Goal: Task Accomplishment & Management: Use online tool/utility

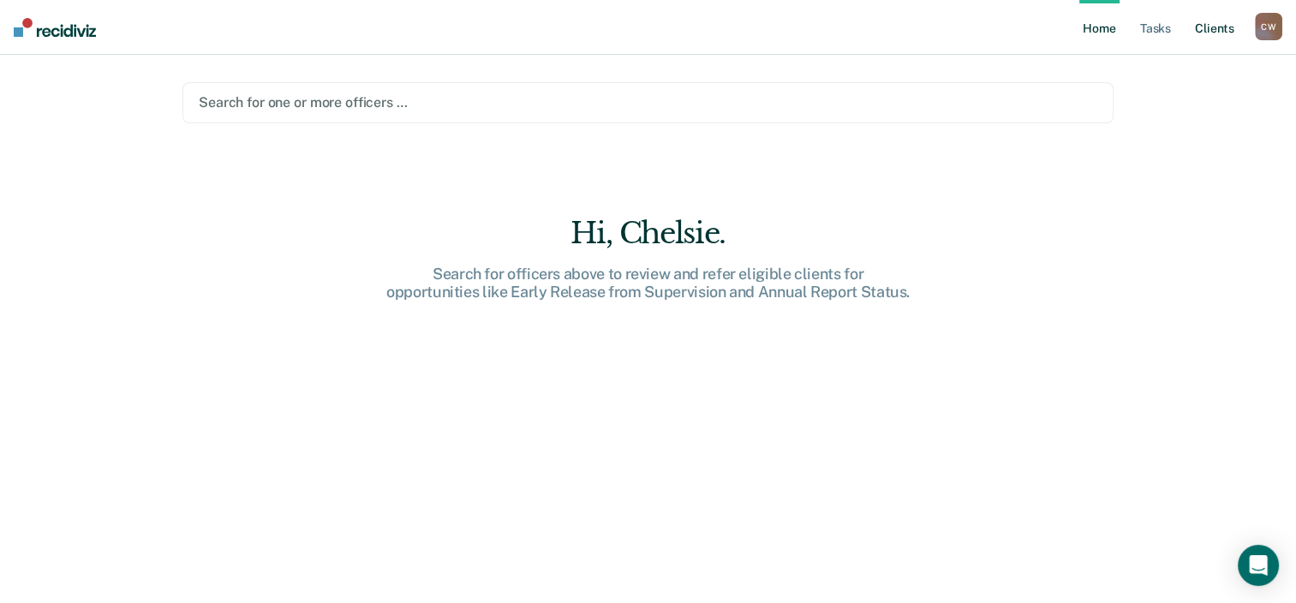
click at [1230, 28] on link "Client s" at bounding box center [1214, 27] width 46 height 55
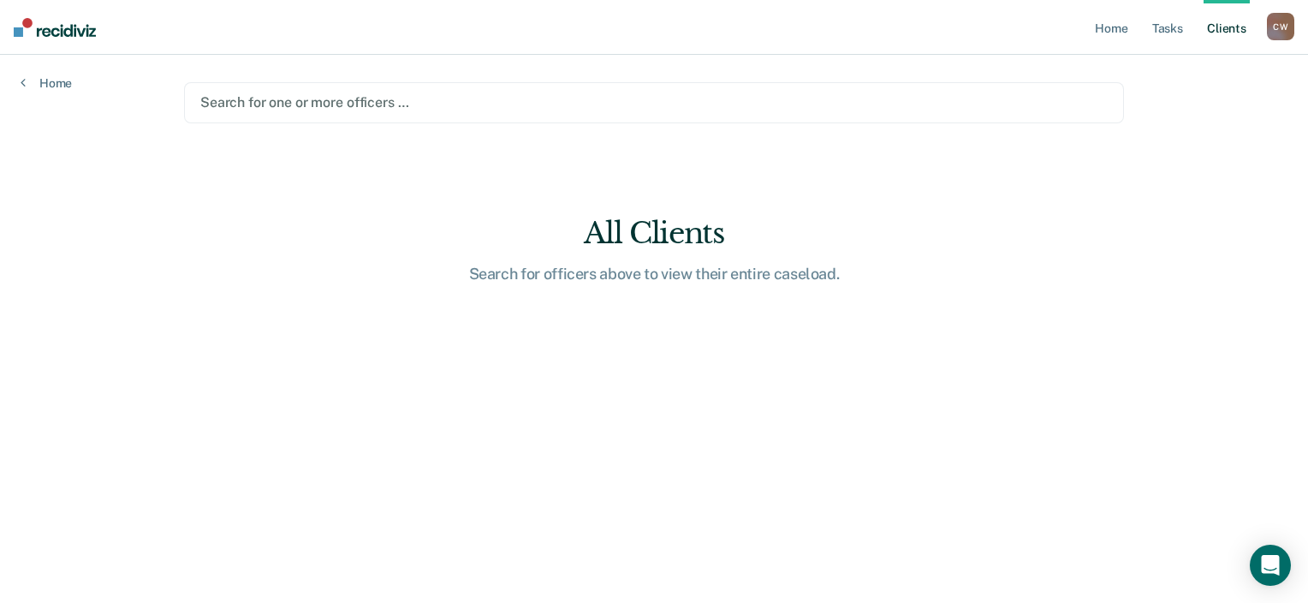
click at [644, 235] on div "All Clients" at bounding box center [654, 233] width 548 height 35
click at [45, 87] on link "Home" at bounding box center [46, 82] width 51 height 15
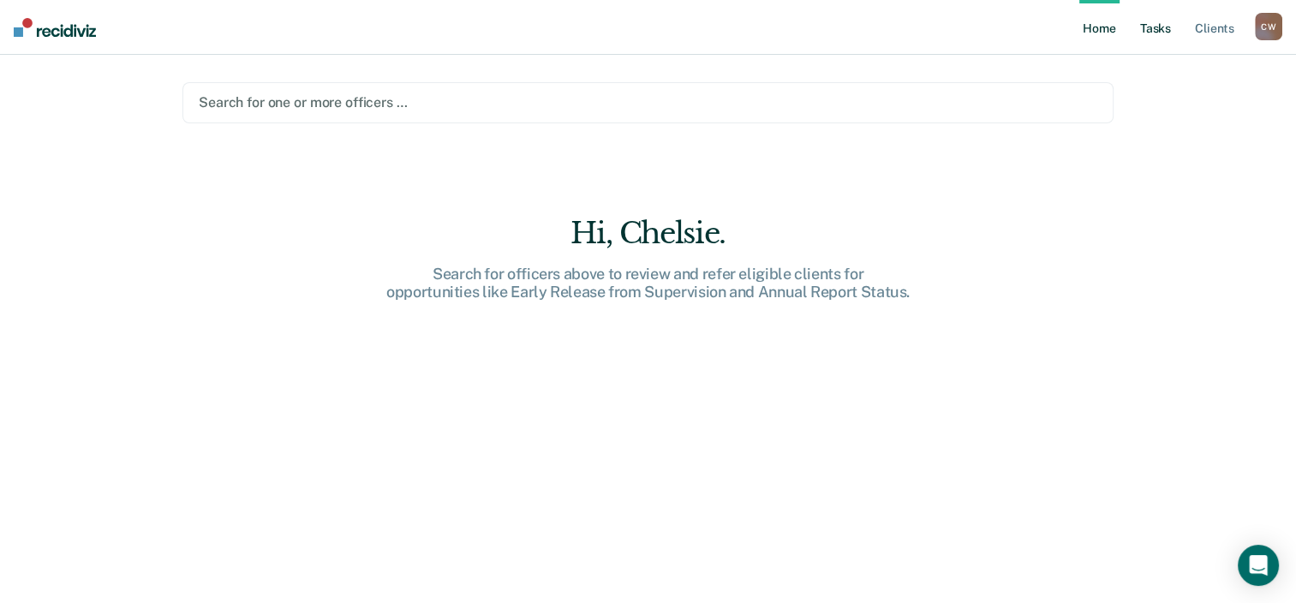
click at [1161, 31] on link "Tasks" at bounding box center [1155, 27] width 38 height 55
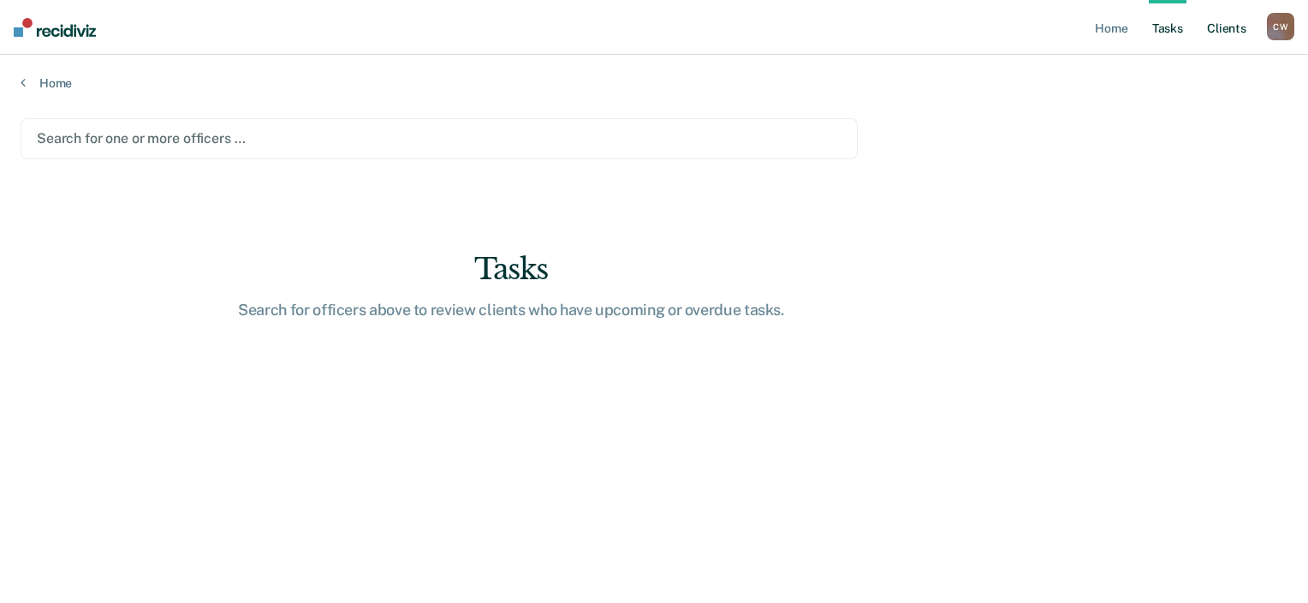
click at [1221, 29] on link "Client s" at bounding box center [1227, 27] width 46 height 55
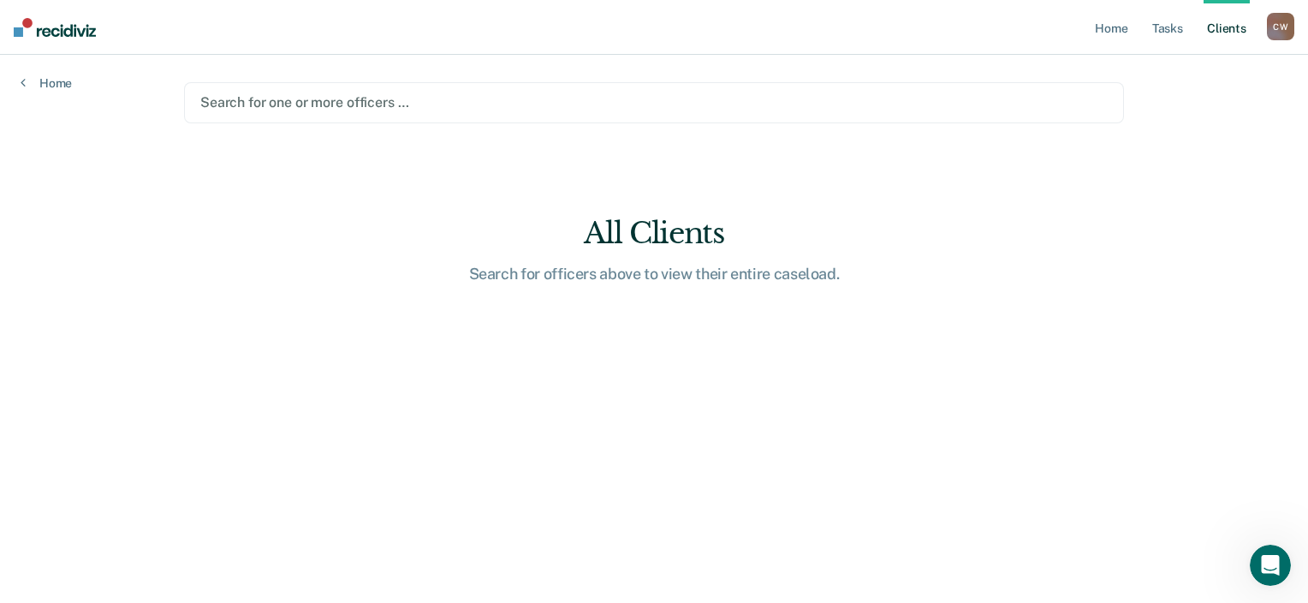
click at [524, 98] on div at bounding box center [654, 102] width 908 height 20
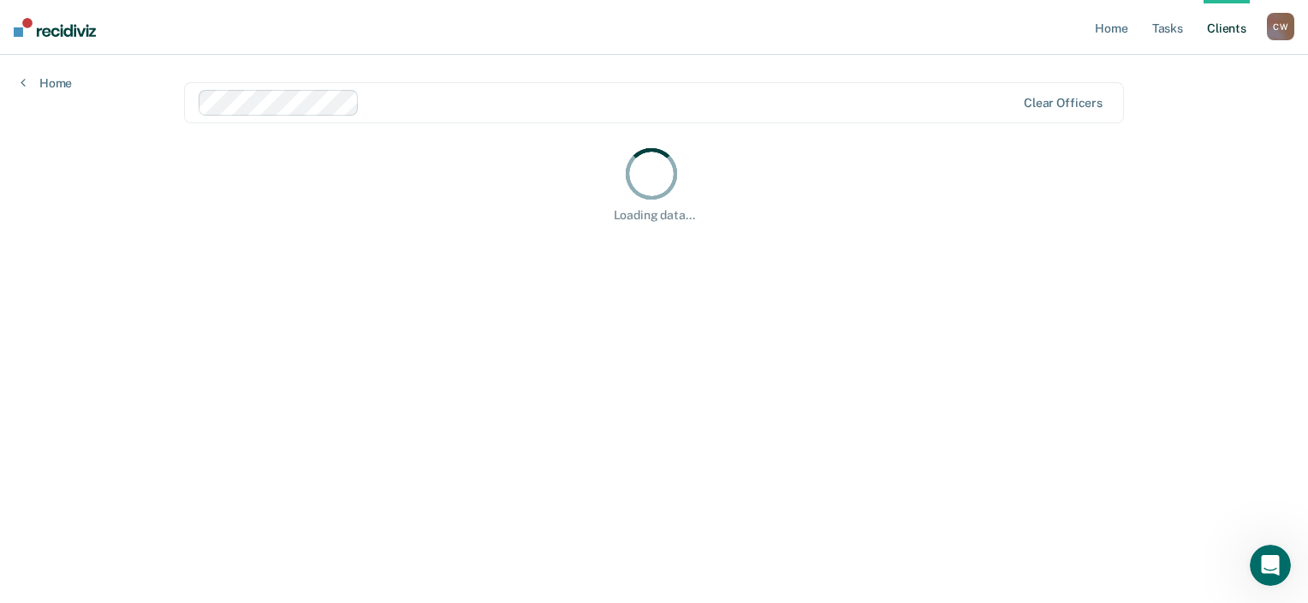
click at [404, 140] on main "Clear officers Loading data..." at bounding box center [654, 308] width 981 height 507
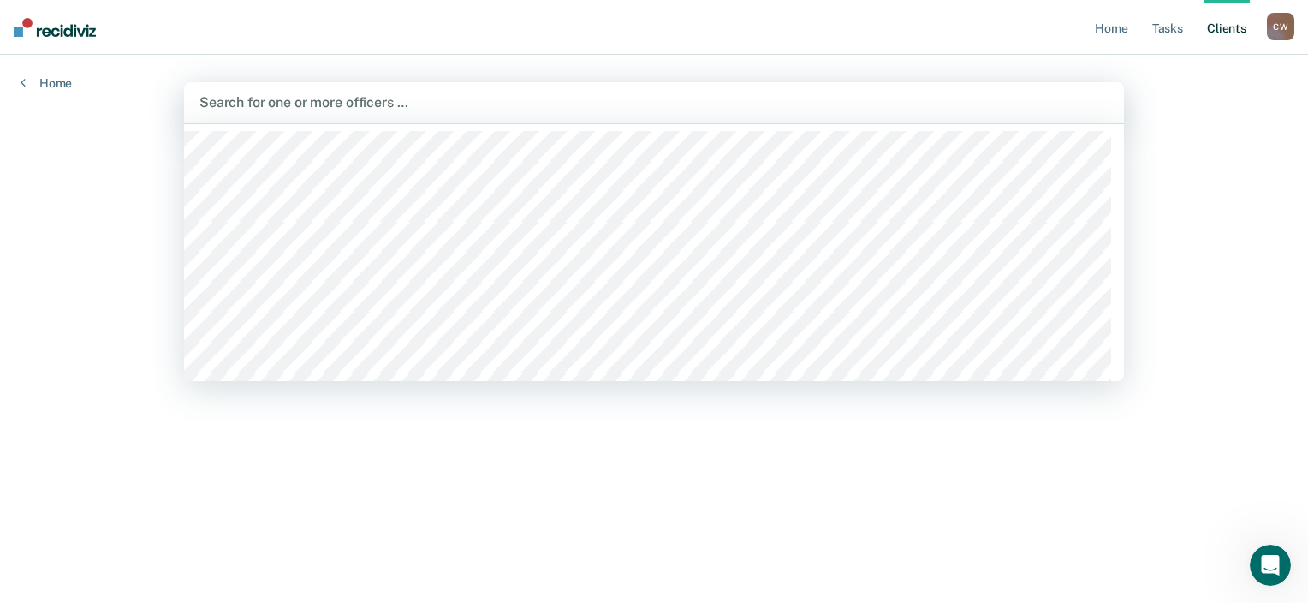
click at [492, 432] on main "option [PERSON_NAME], deselected. 1144 results available. Use Up and Down to ch…" at bounding box center [654, 308] width 981 height 507
click at [343, 95] on div at bounding box center [654, 102] width 909 height 20
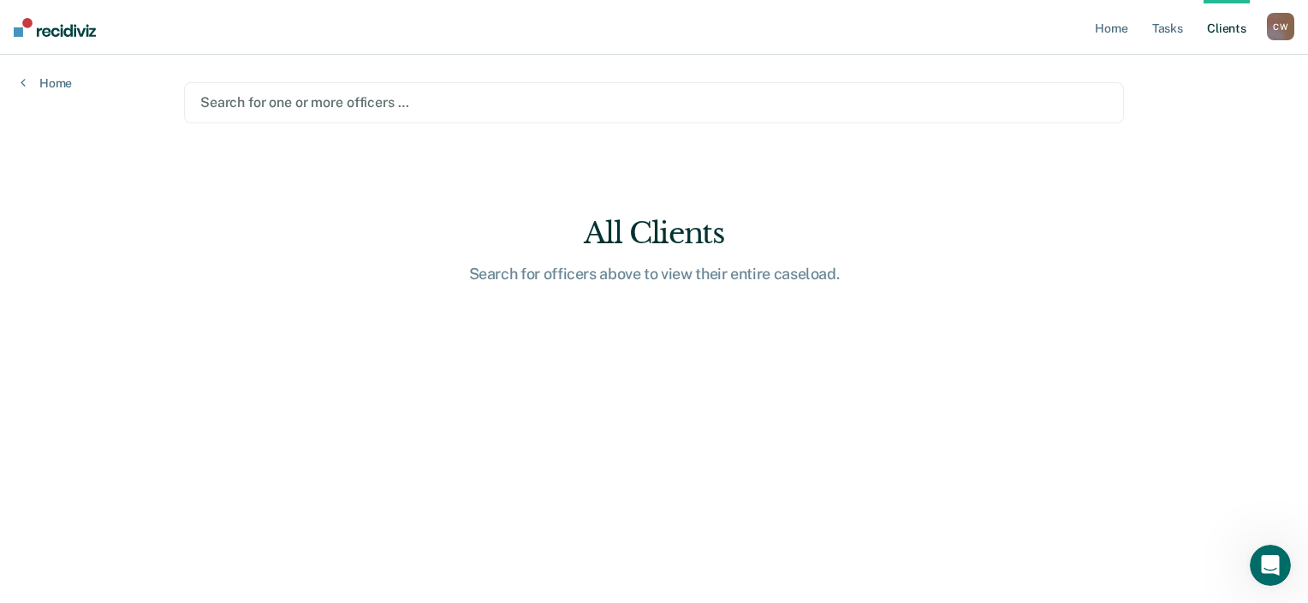
click at [140, 306] on div "Home Tasks Client s [PERSON_NAME] [PERSON_NAME] Profile How it works Log Out Ho…" at bounding box center [654, 301] width 1308 height 603
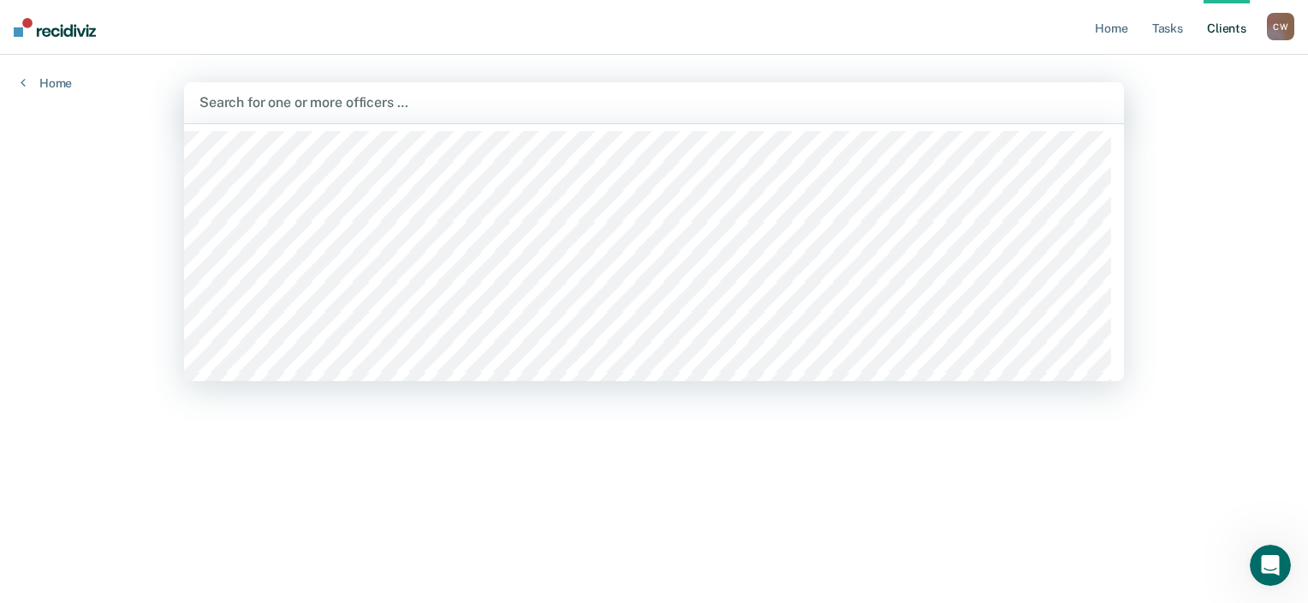
click at [307, 109] on div at bounding box center [654, 102] width 909 height 20
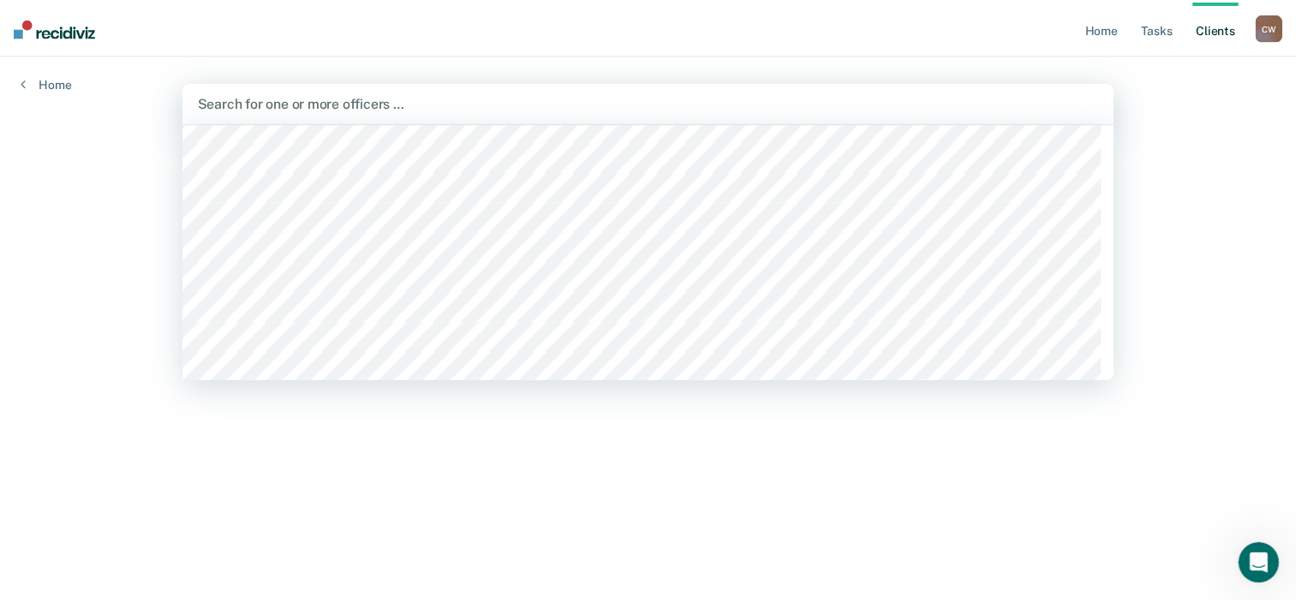
scroll to position [23568, 0]
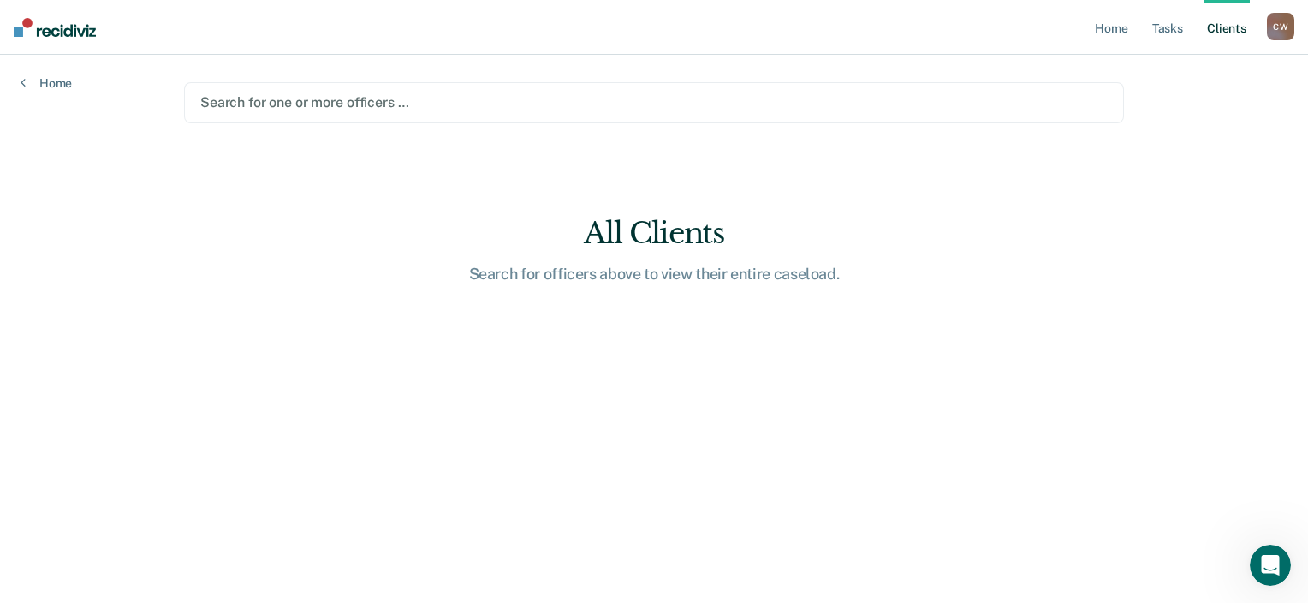
click at [1282, 29] on div "C W" at bounding box center [1280, 26] width 27 height 27
click at [1171, 65] on link "Profile" at bounding box center [1212, 70] width 138 height 15
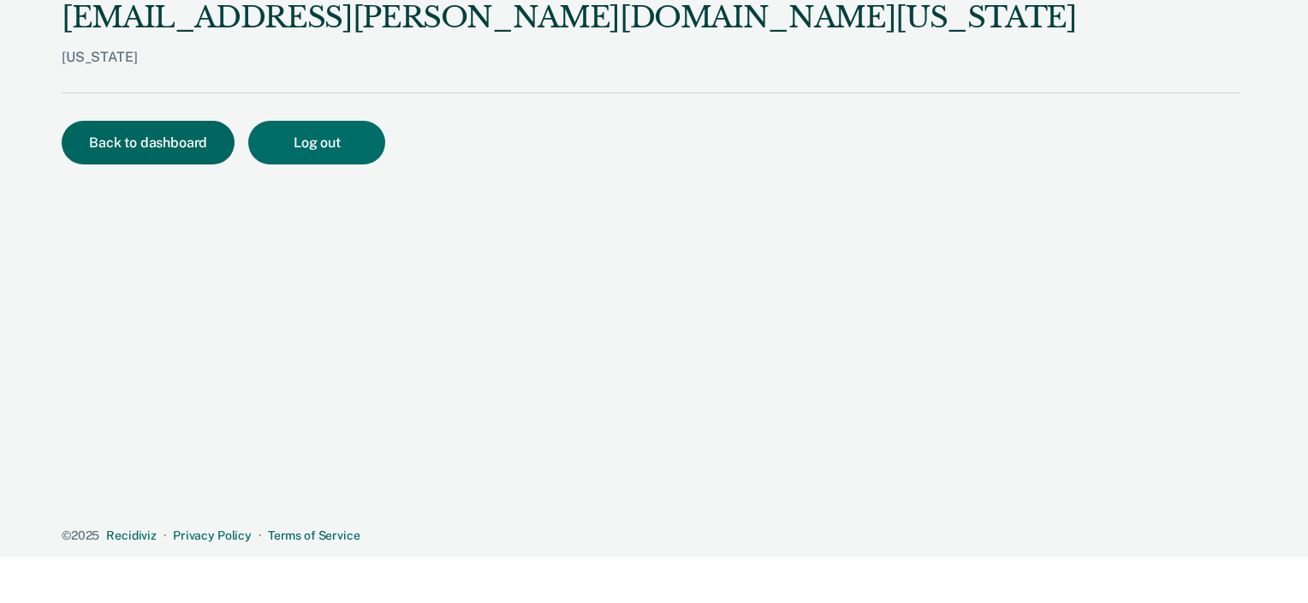
click at [123, 124] on button "Back to dashboard" at bounding box center [148, 143] width 173 height 44
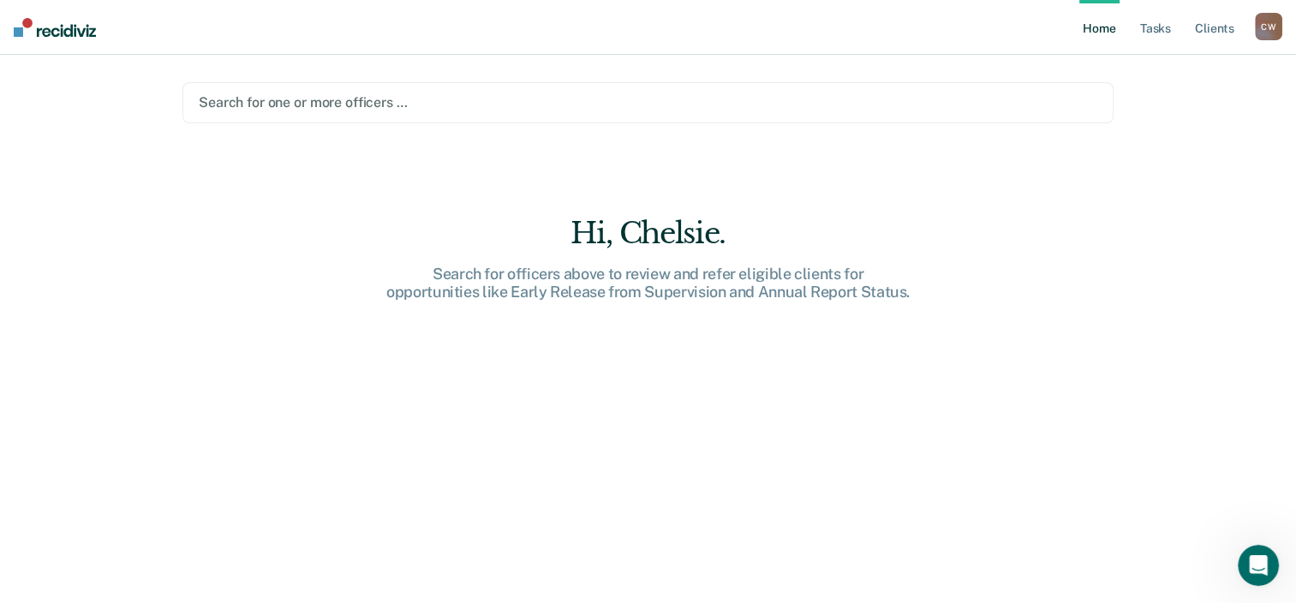
click at [52, 33] on img at bounding box center [55, 27] width 82 height 19
click at [1103, 34] on link "Home" at bounding box center [1098, 27] width 39 height 55
click at [1093, 32] on link "Home" at bounding box center [1098, 27] width 39 height 55
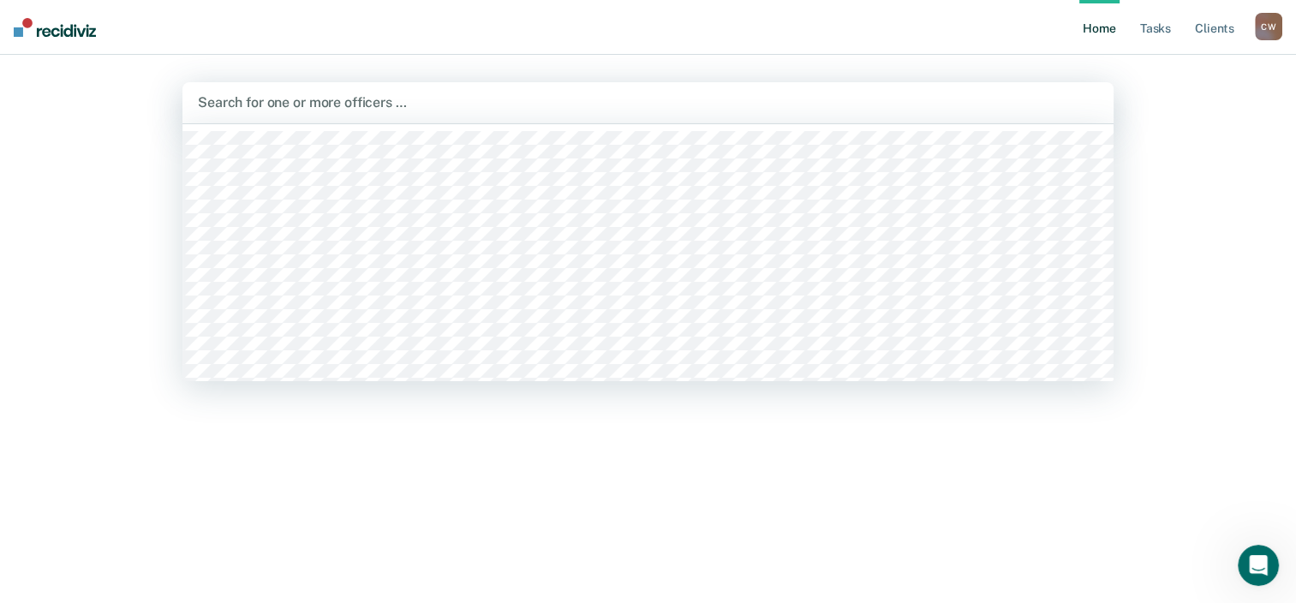
click at [414, 115] on div "Search for one or more officers …" at bounding box center [647, 102] width 931 height 41
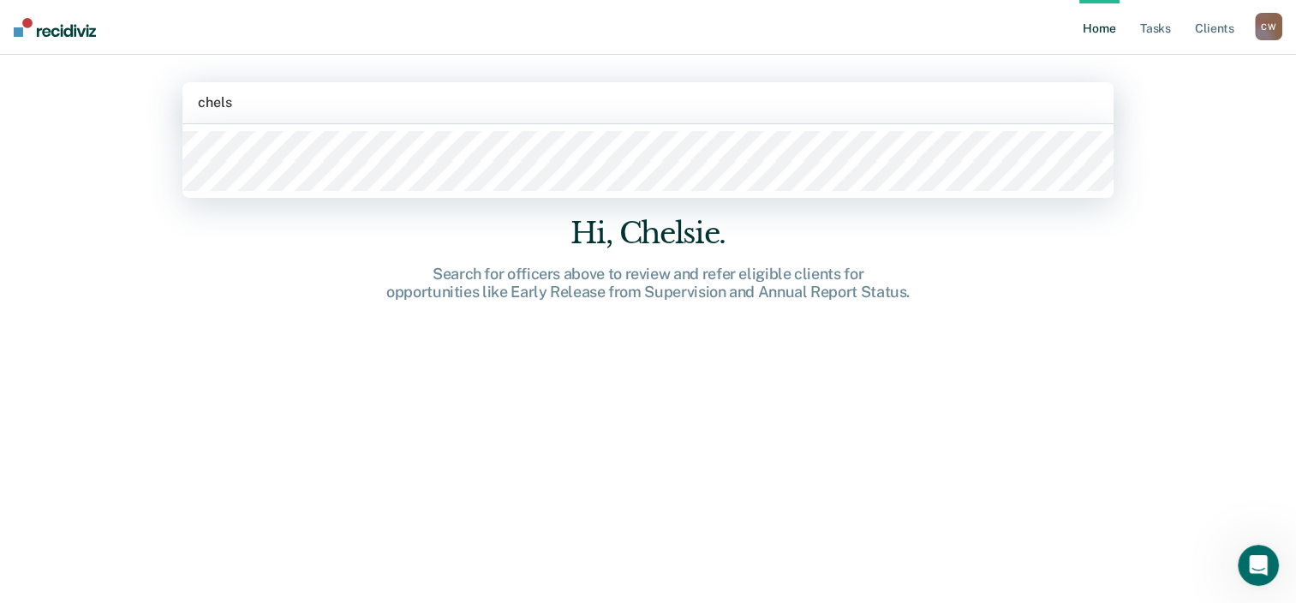
type input "[PERSON_NAME]"
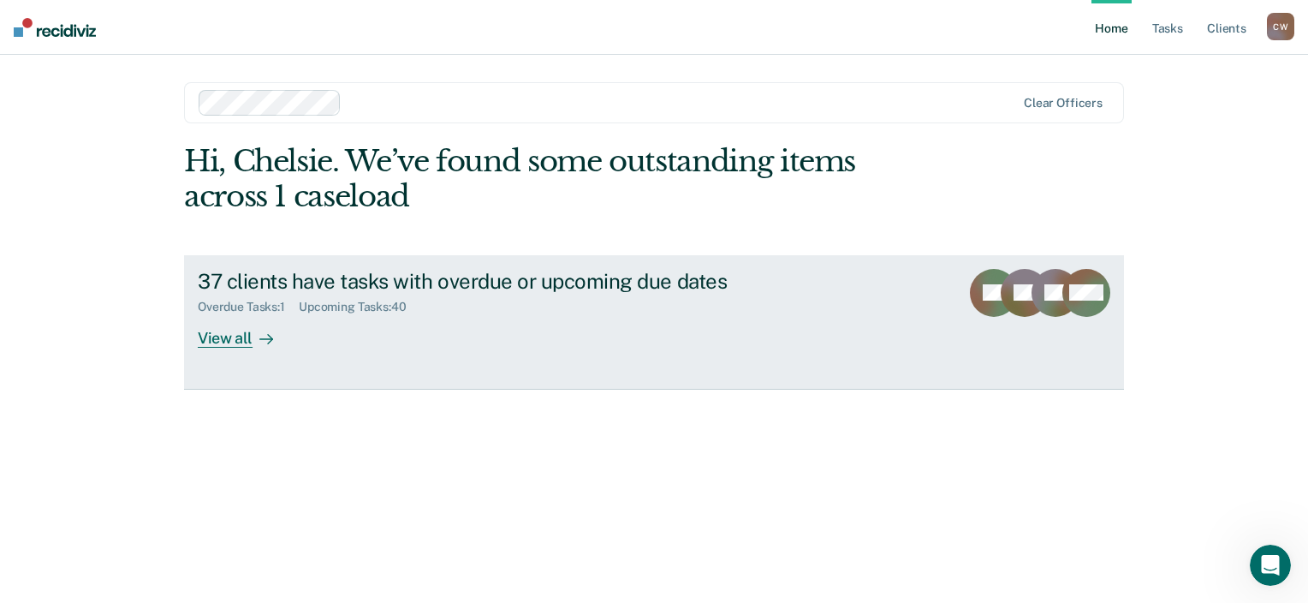
click at [243, 336] on div "View all" at bounding box center [246, 330] width 96 height 33
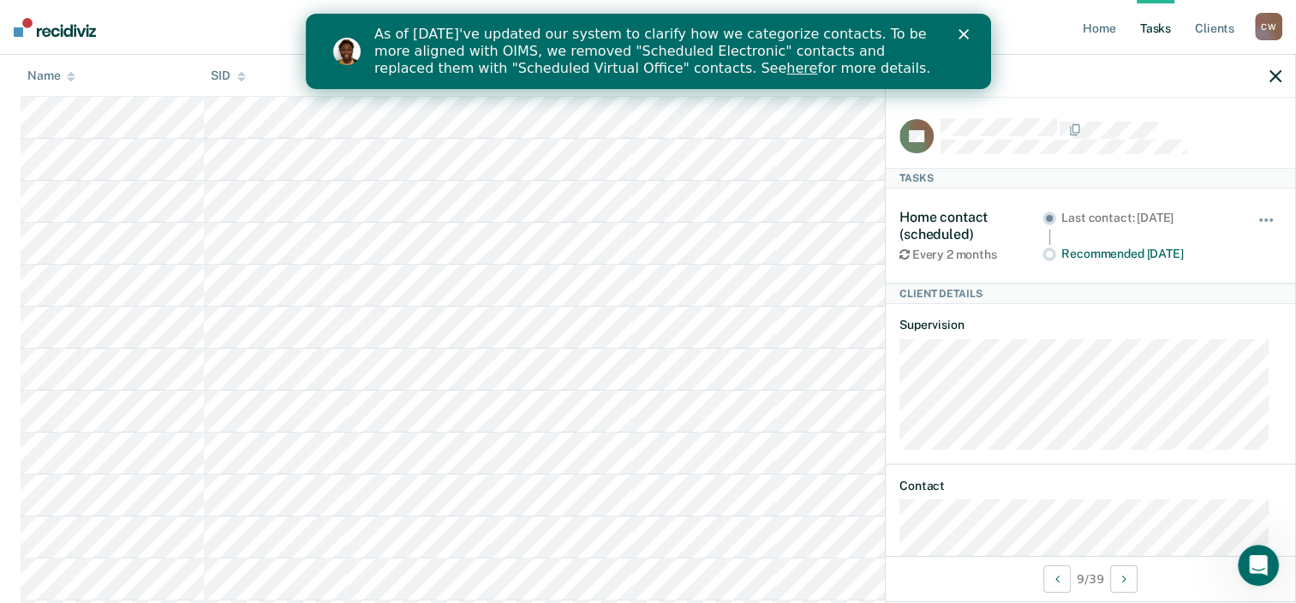
click at [1274, 77] on icon "button" at bounding box center [1275, 76] width 12 height 12
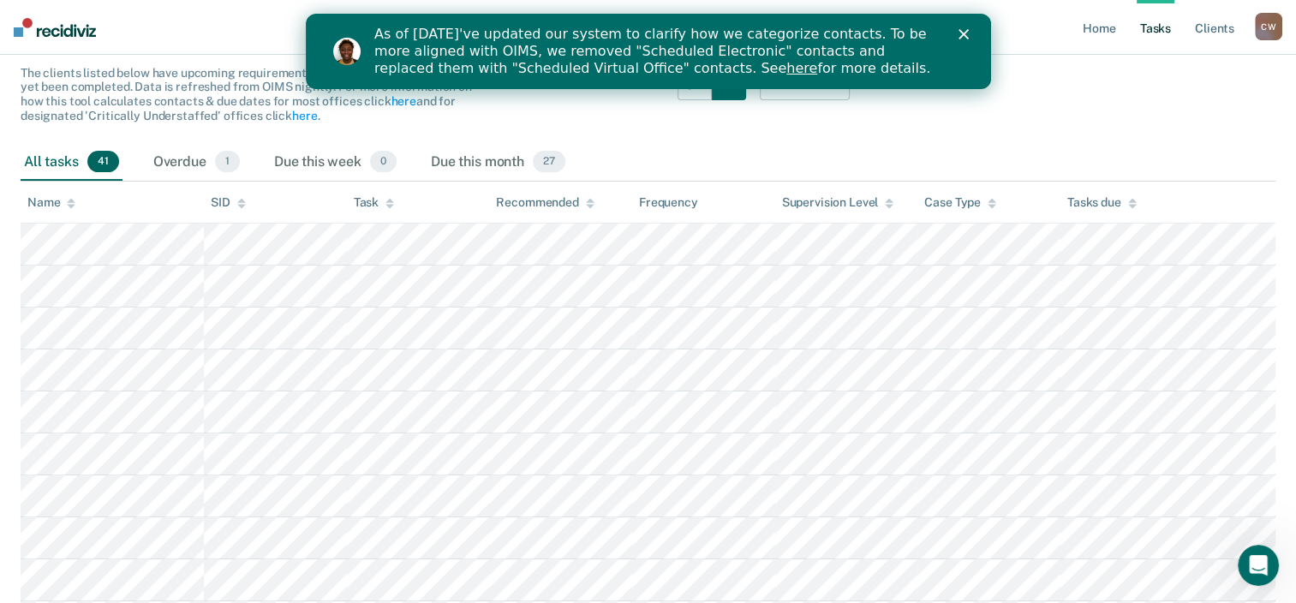
scroll to position [165, 0]
click at [549, 151] on span "27" at bounding box center [549, 159] width 33 height 22
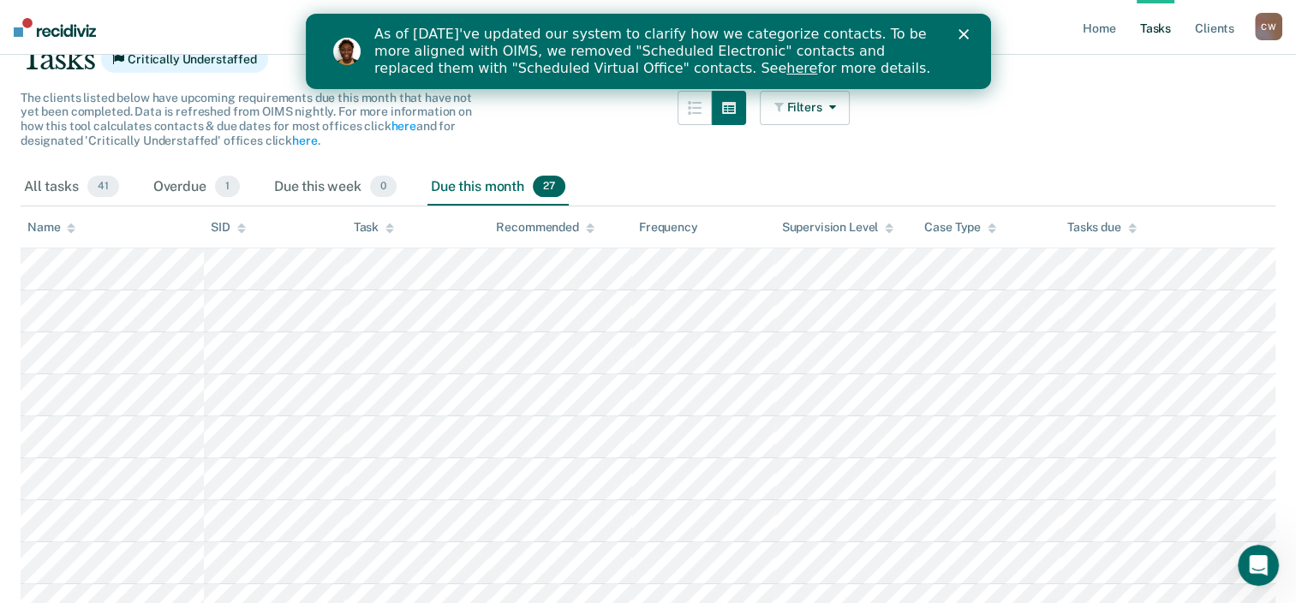
scroll to position [133, 0]
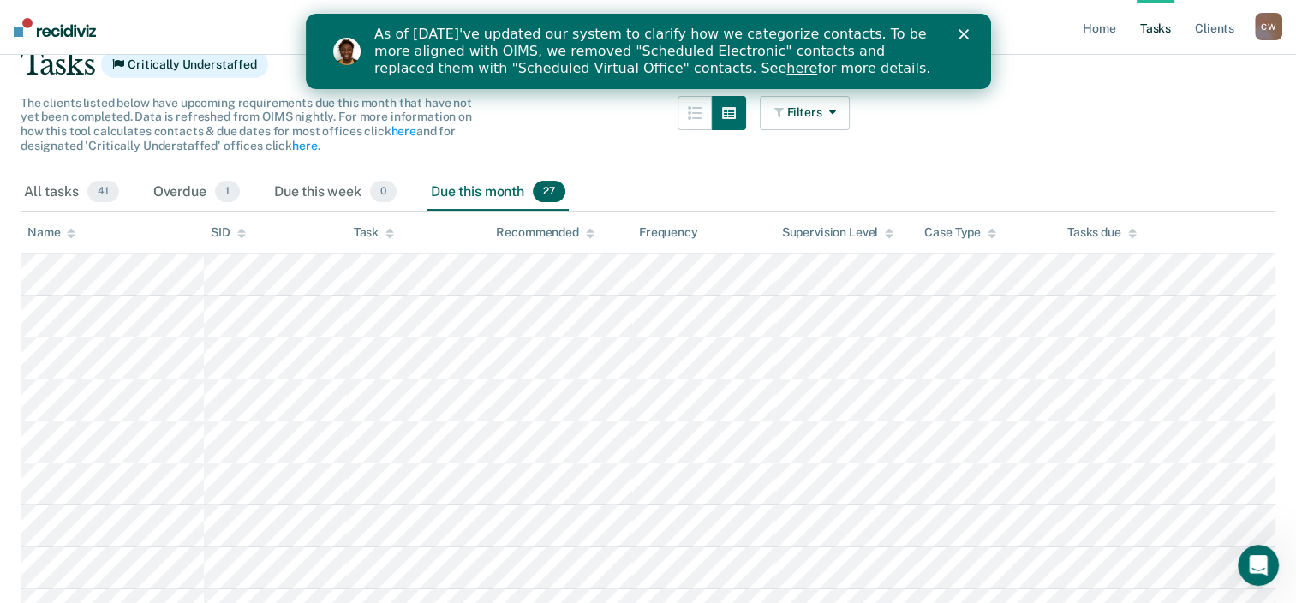
click at [389, 234] on icon at bounding box center [389, 236] width 9 height 4
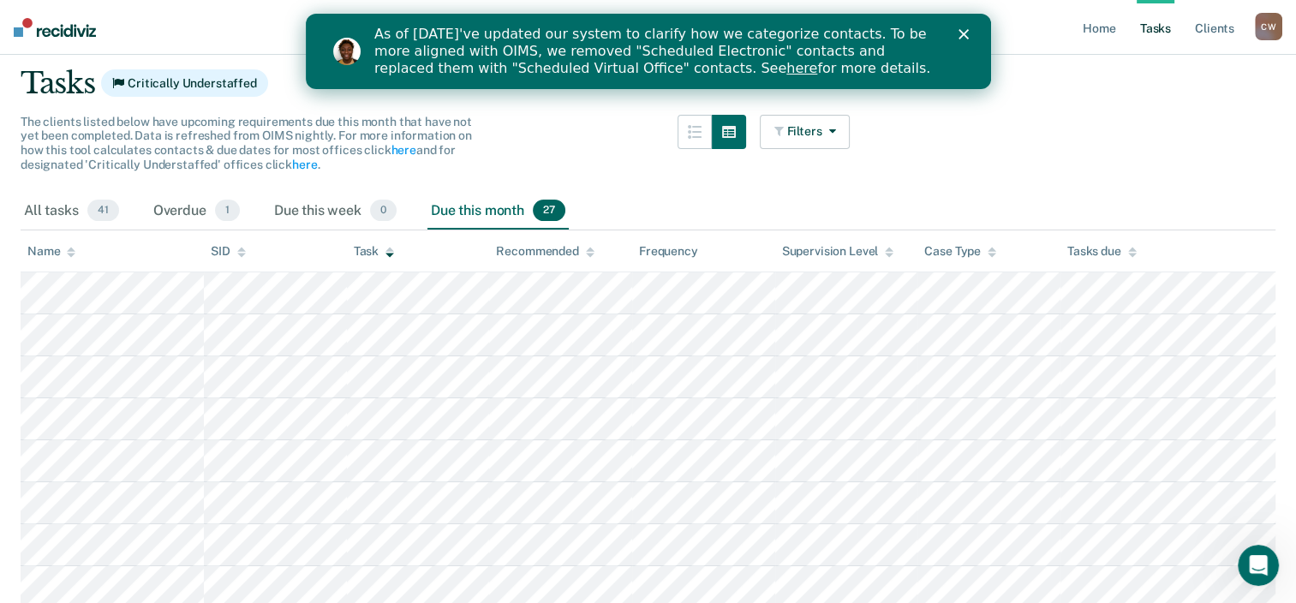
scroll to position [107, 0]
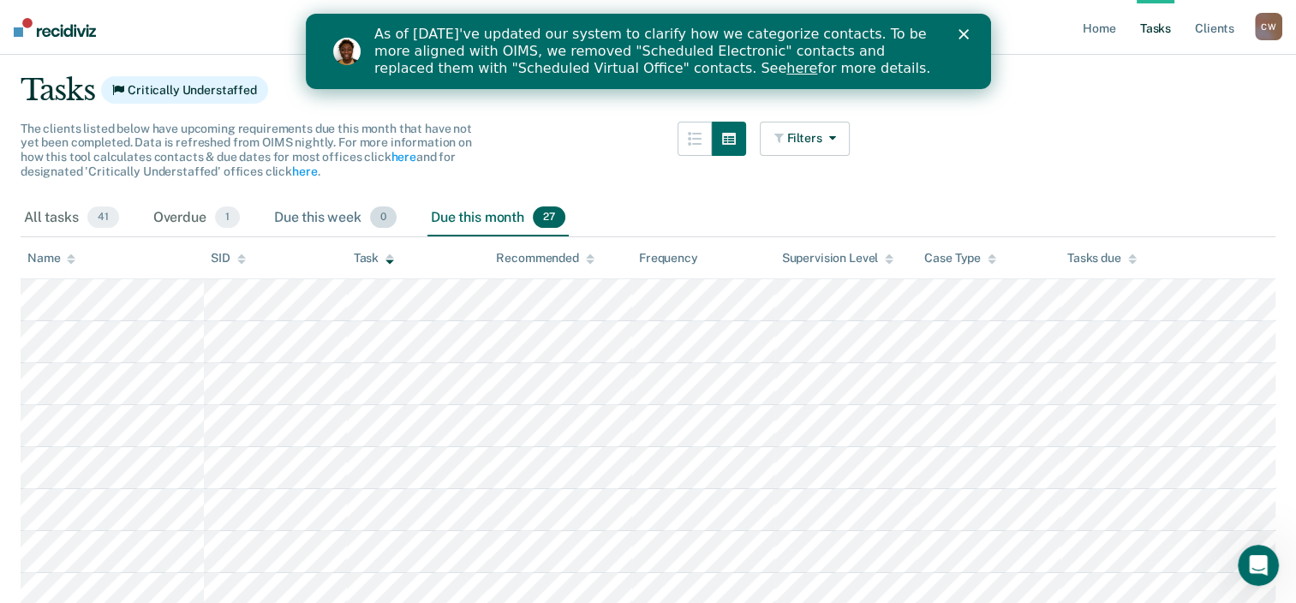
click at [383, 217] on span "0" at bounding box center [383, 217] width 27 height 22
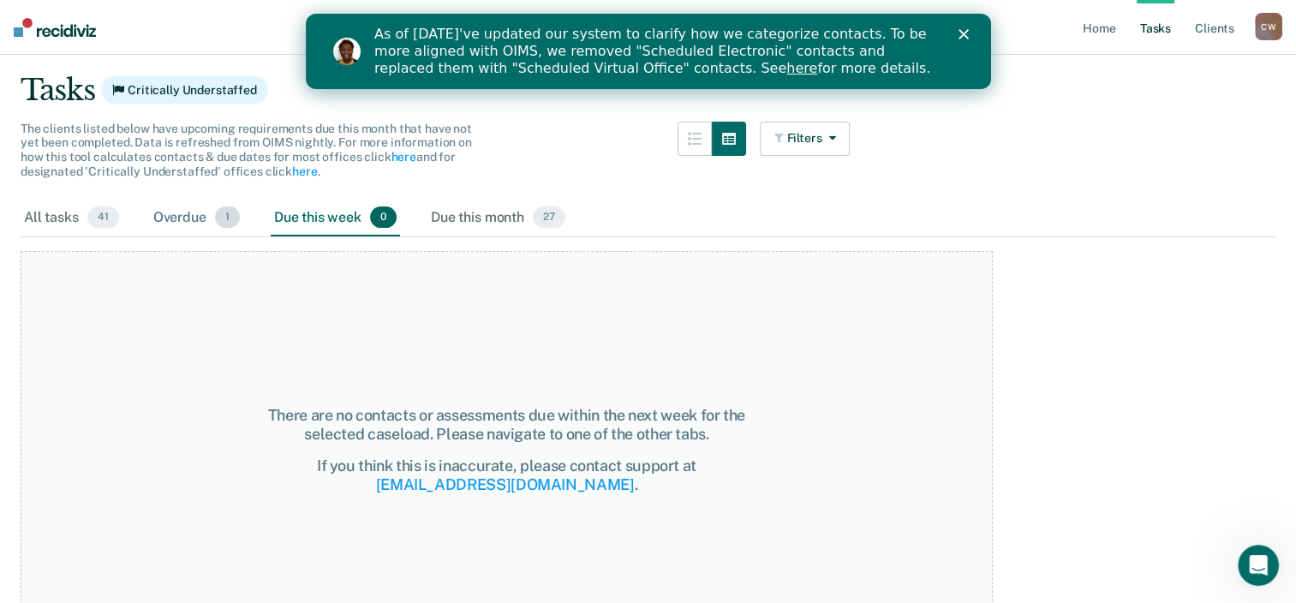
click at [226, 215] on span "1" at bounding box center [227, 217] width 25 height 22
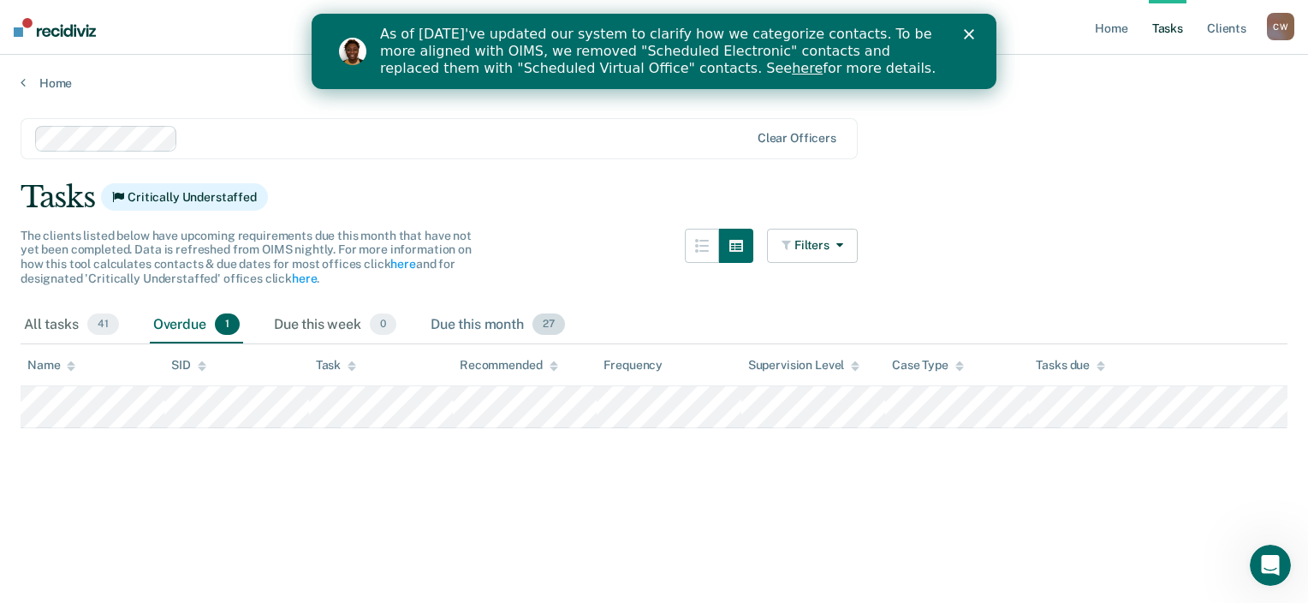
click at [562, 313] on div "Due this month 27" at bounding box center [497, 326] width 141 height 38
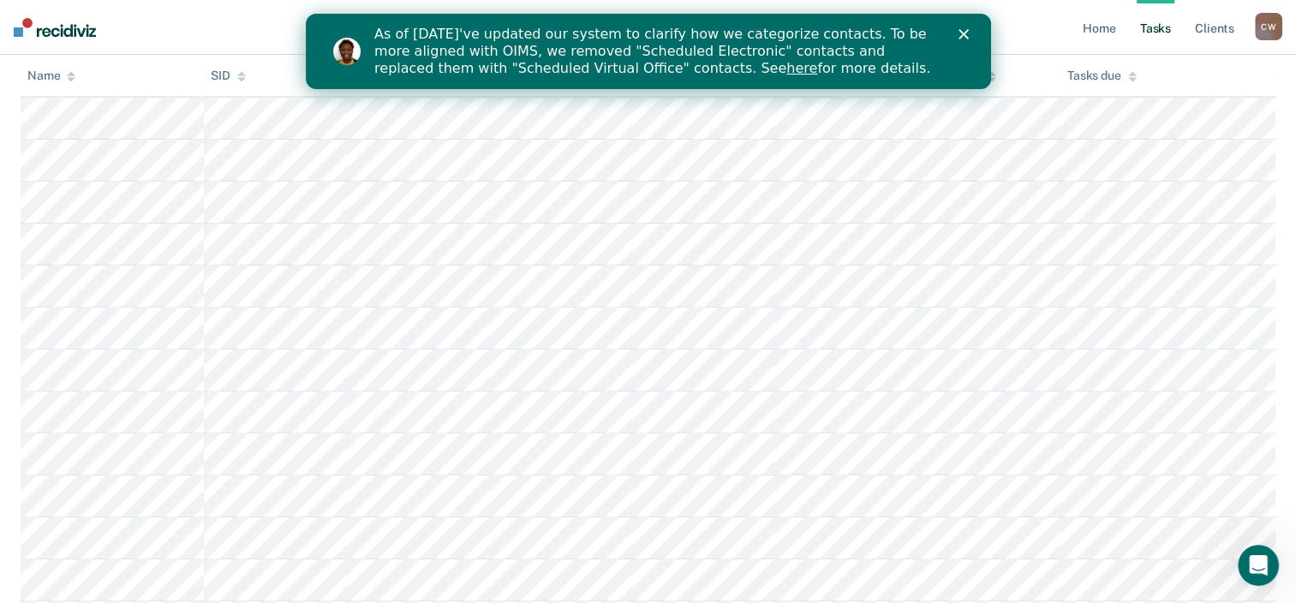
scroll to position [541, 0]
click at [962, 34] on polygon "Close" at bounding box center [962, 34] width 10 height 10
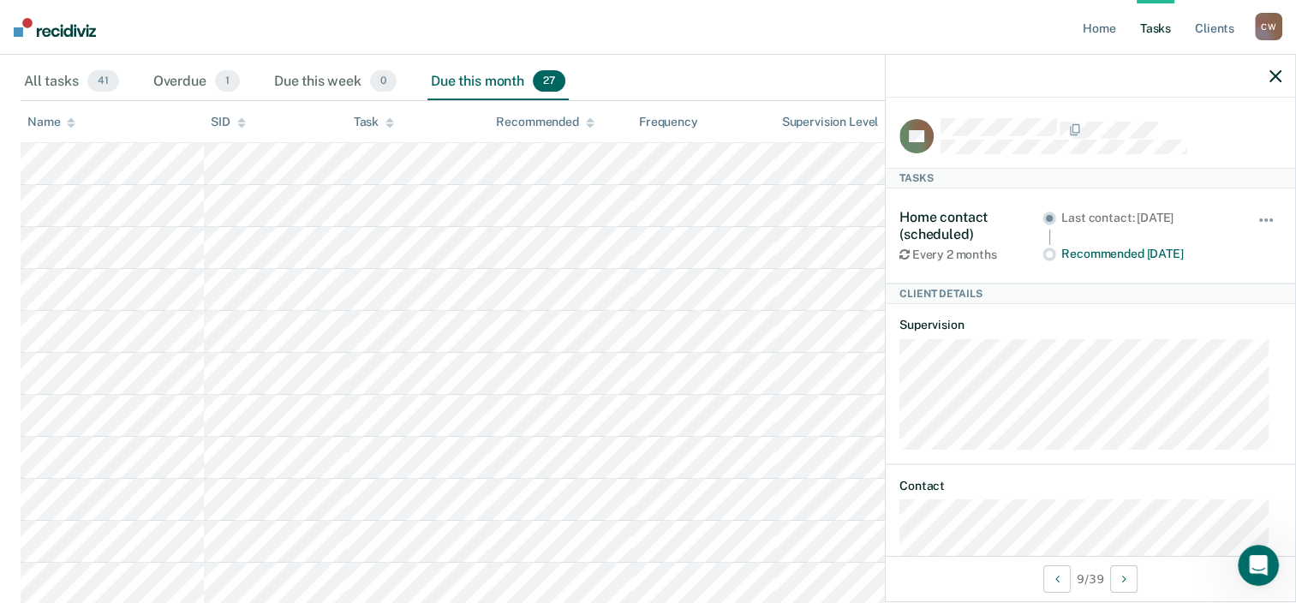
scroll to position [1, 0]
click at [1274, 76] on icon "button" at bounding box center [1275, 76] width 12 height 12
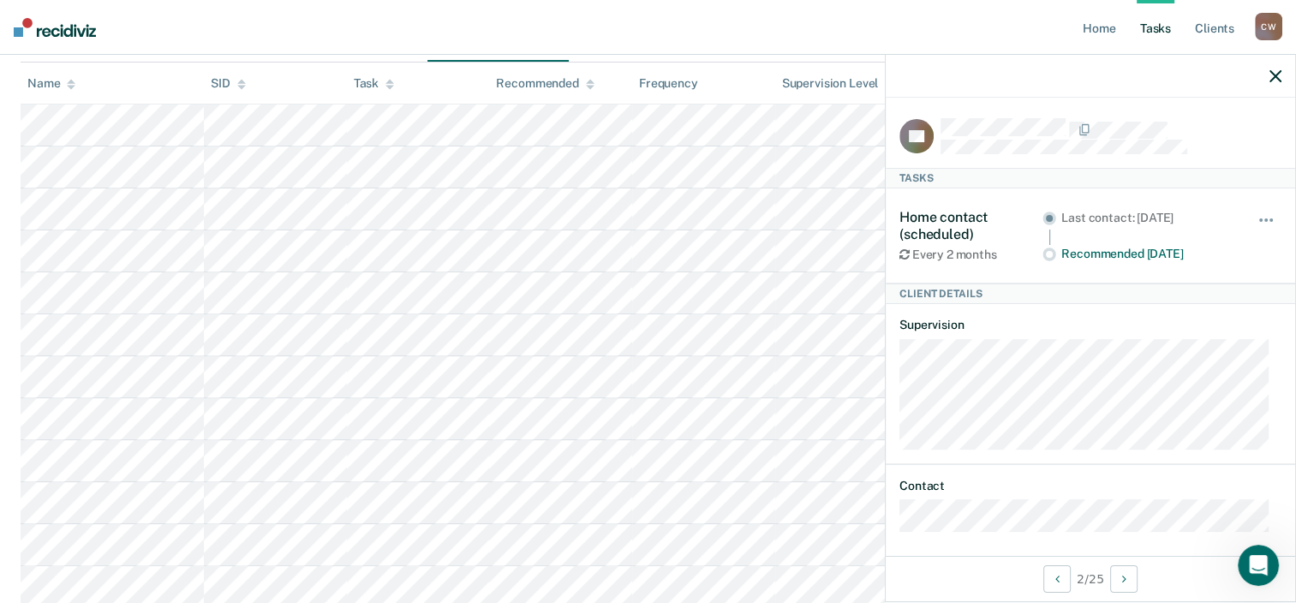
scroll to position [6, 0]
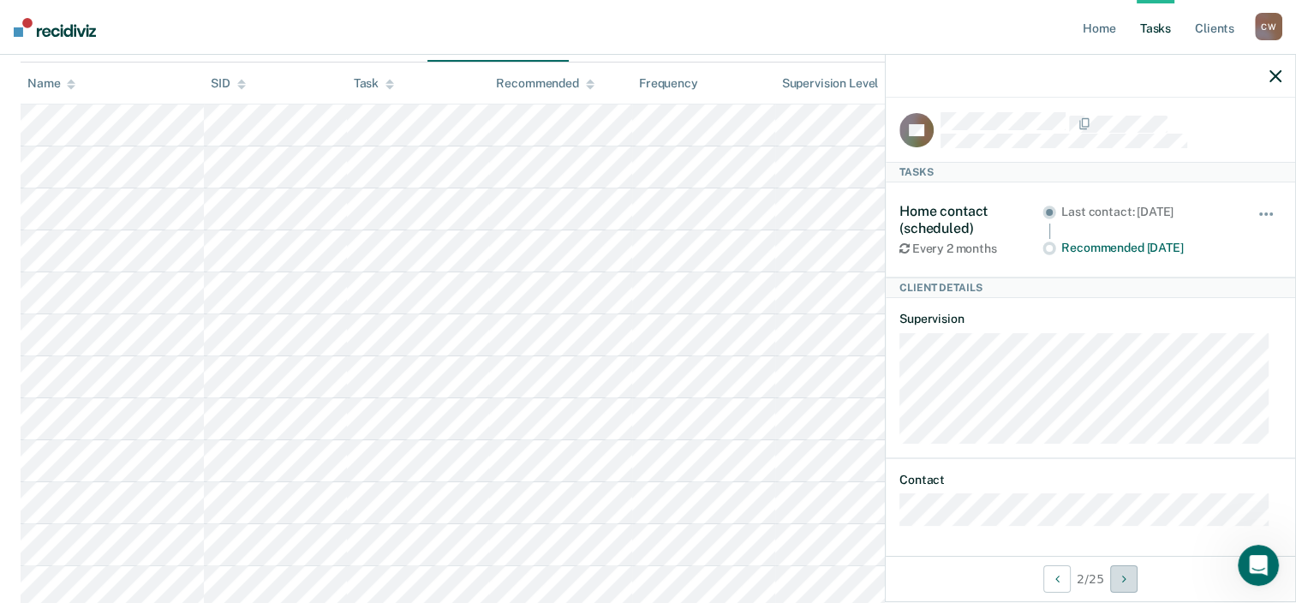
click at [1125, 576] on icon "Next Client" at bounding box center [1124, 579] width 4 height 12
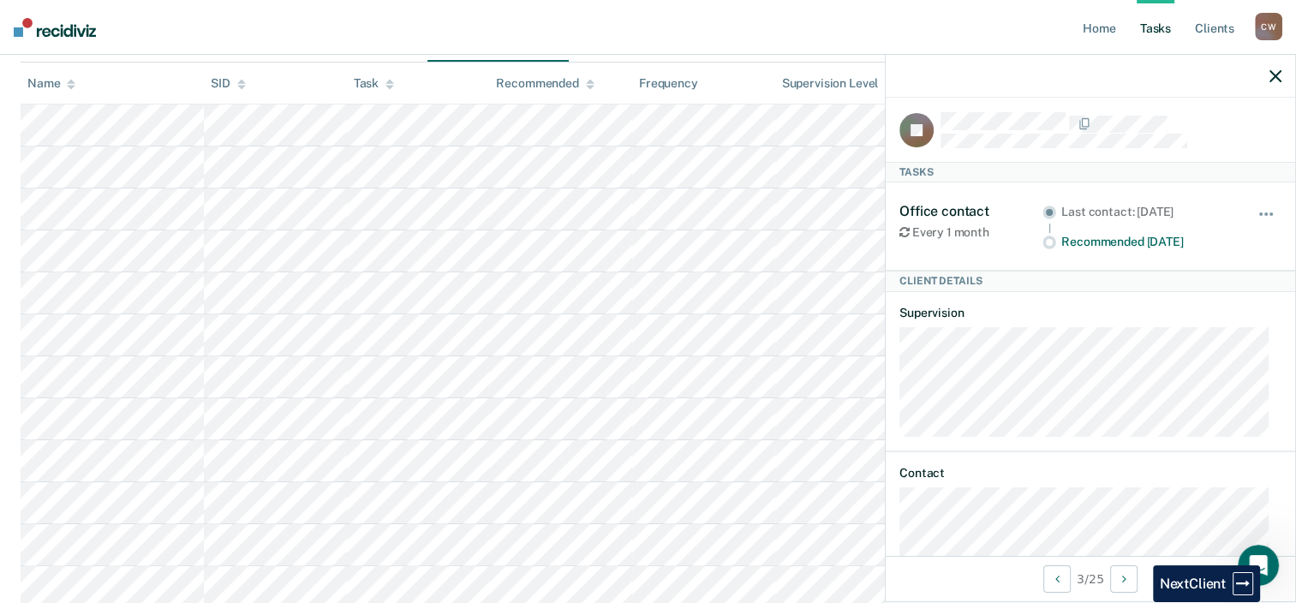
click at [1272, 77] on icon "button" at bounding box center [1275, 76] width 12 height 12
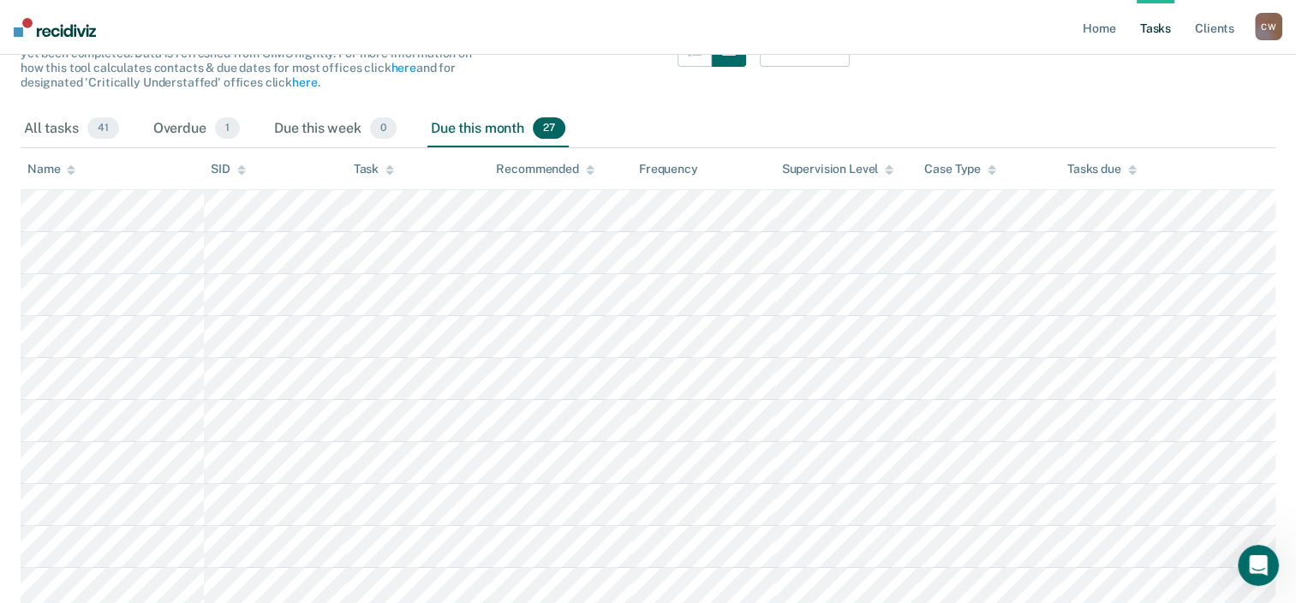
scroll to position [200, 0]
click at [990, 168] on icon at bounding box center [991, 169] width 9 height 4
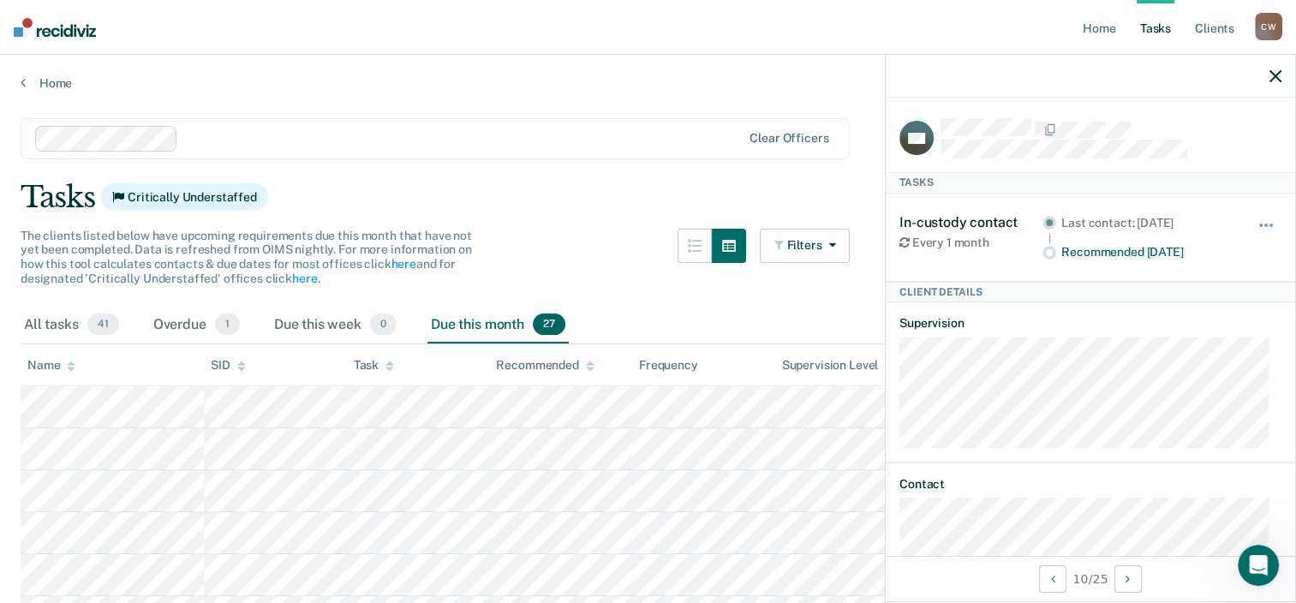
scroll to position [41, 0]
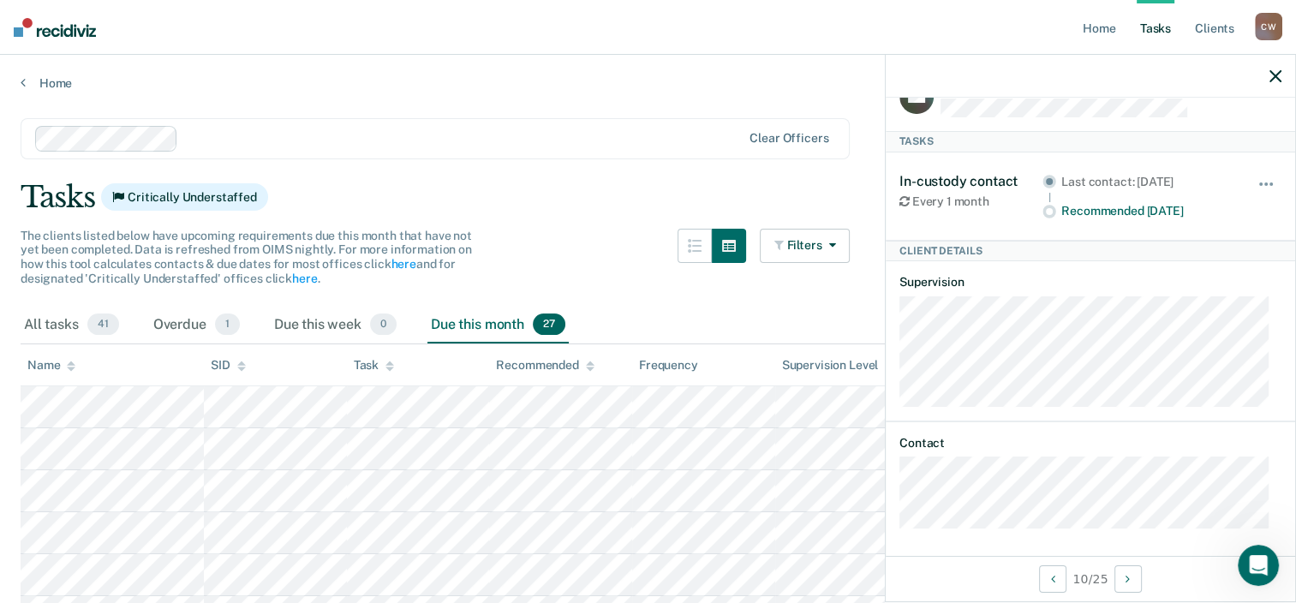
click at [1274, 80] on icon "button" at bounding box center [1275, 76] width 12 height 12
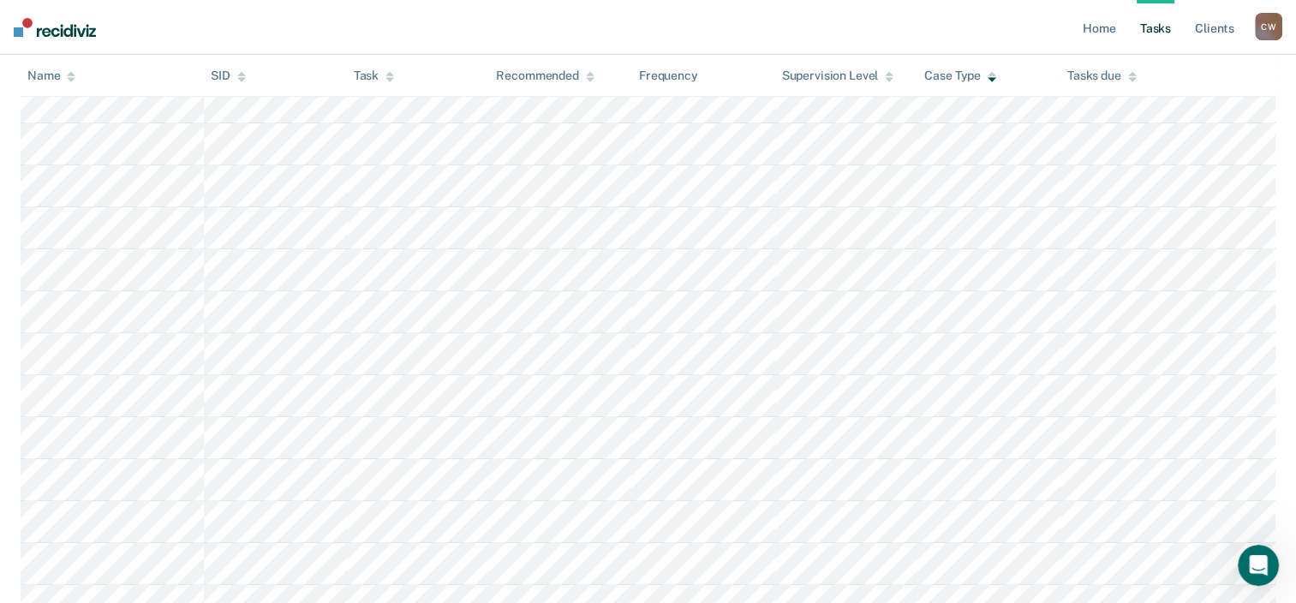
scroll to position [1001, 0]
